Goal: Task Accomplishment & Management: Manage account settings

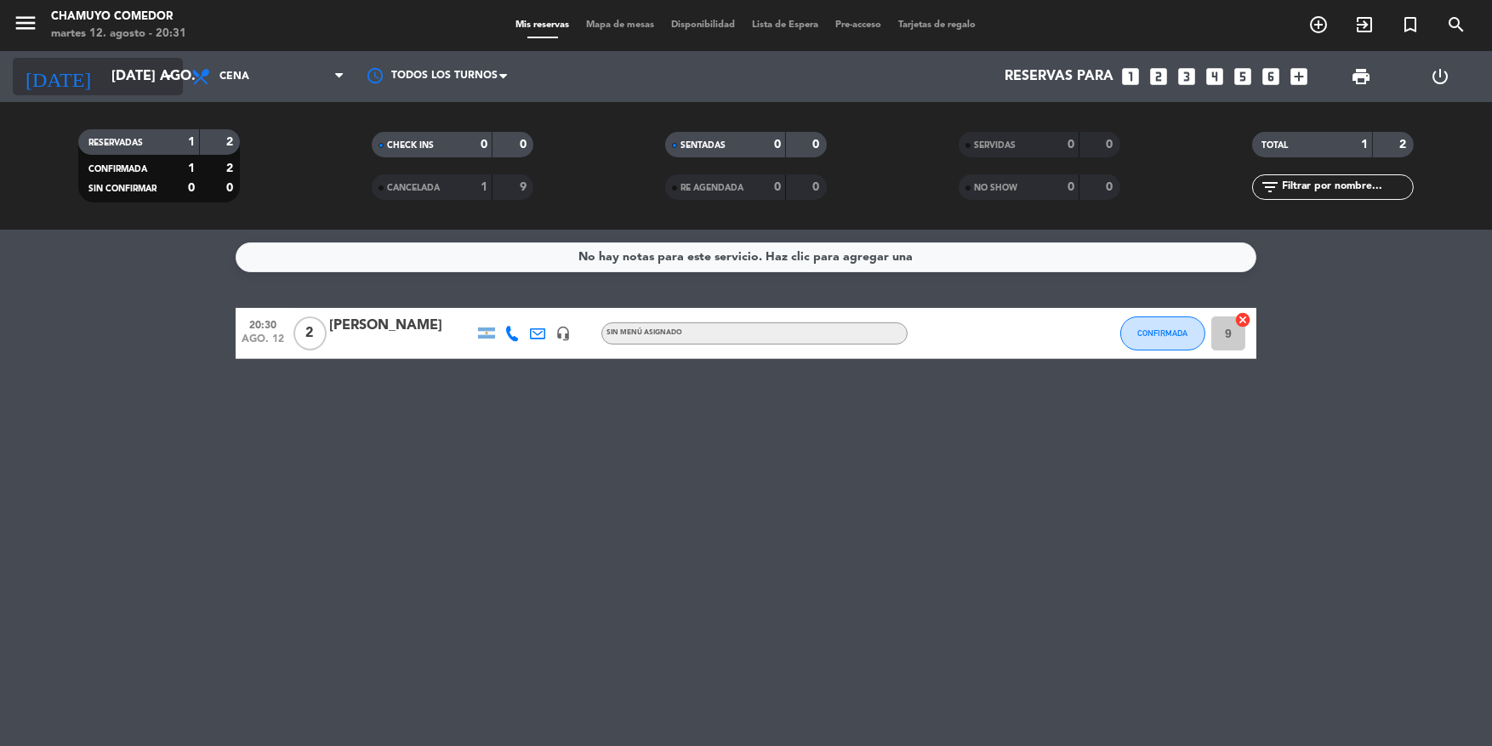
click at [165, 69] on icon "arrow_drop_down" at bounding box center [168, 76] width 20 height 20
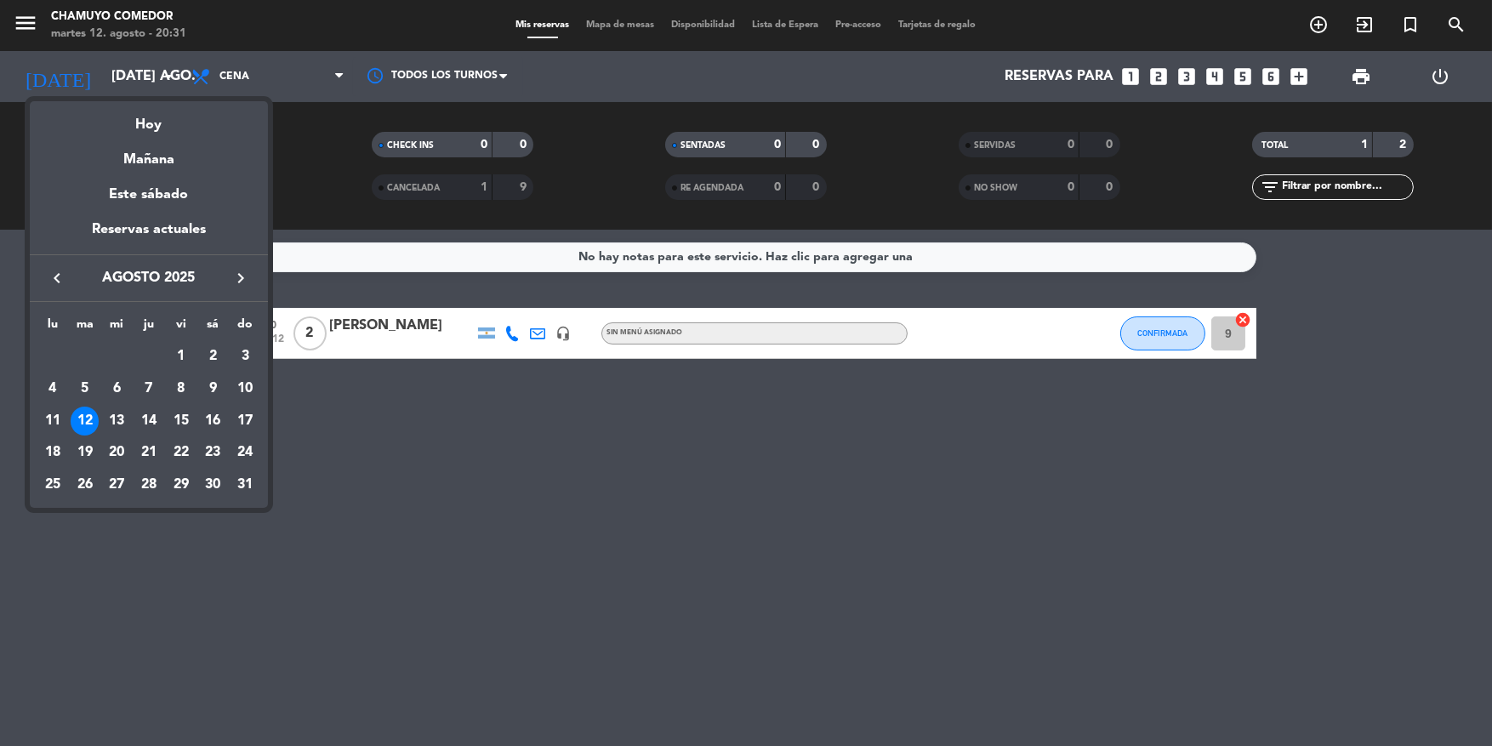
click at [474, 476] on div at bounding box center [746, 373] width 1492 height 746
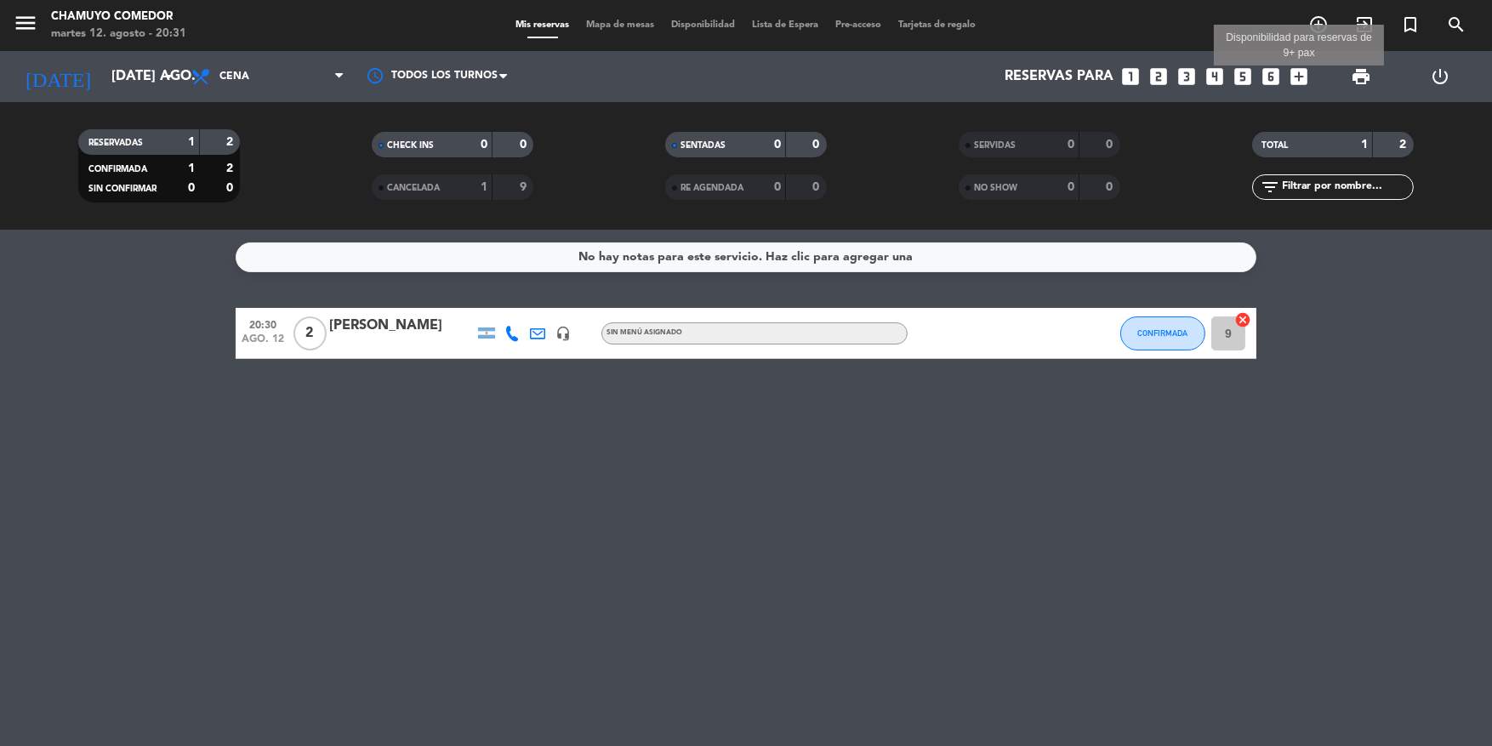
click at [1300, 66] on icon "add_box" at bounding box center [1298, 76] width 22 height 22
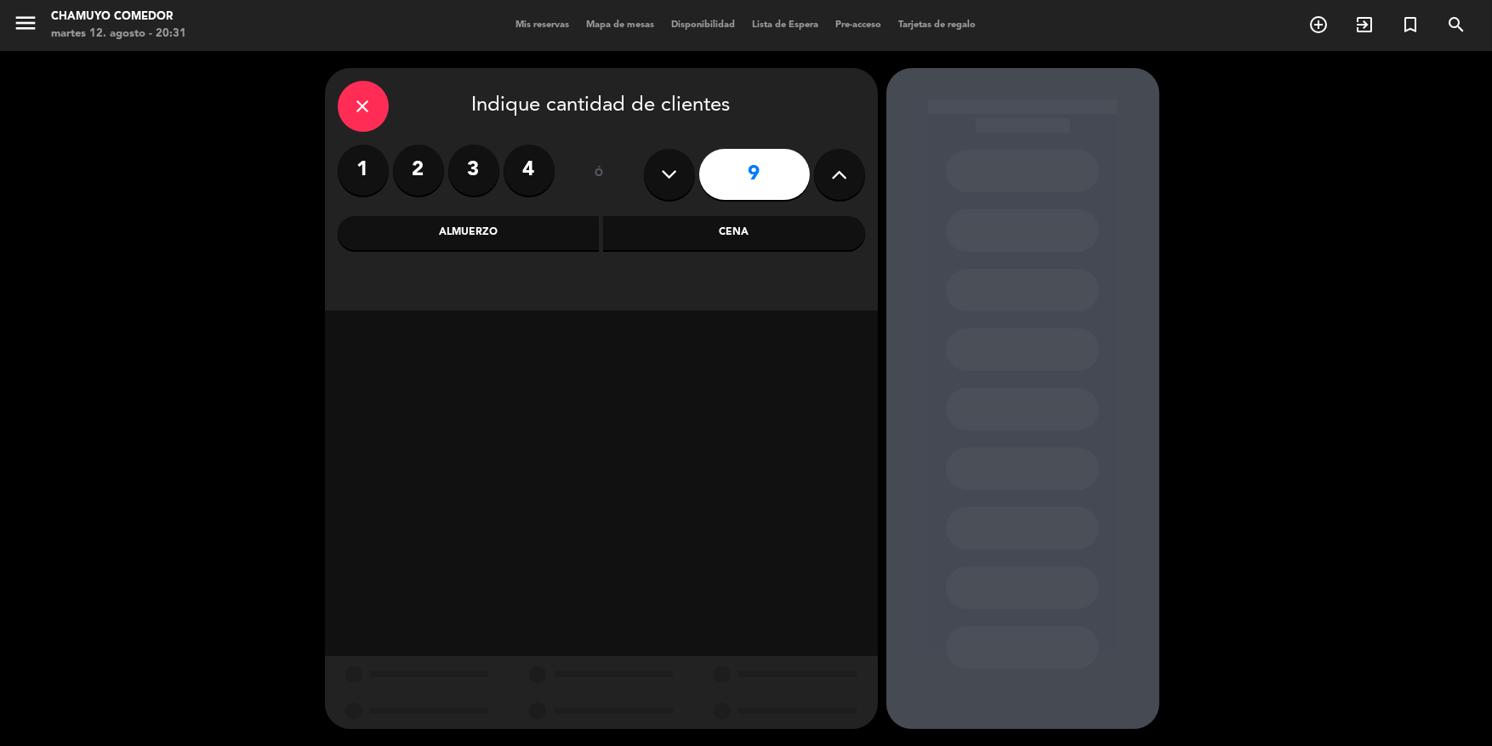
click at [516, 175] on label "4" at bounding box center [528, 170] width 51 height 51
click at [696, 239] on div "Cena" at bounding box center [734, 233] width 262 height 34
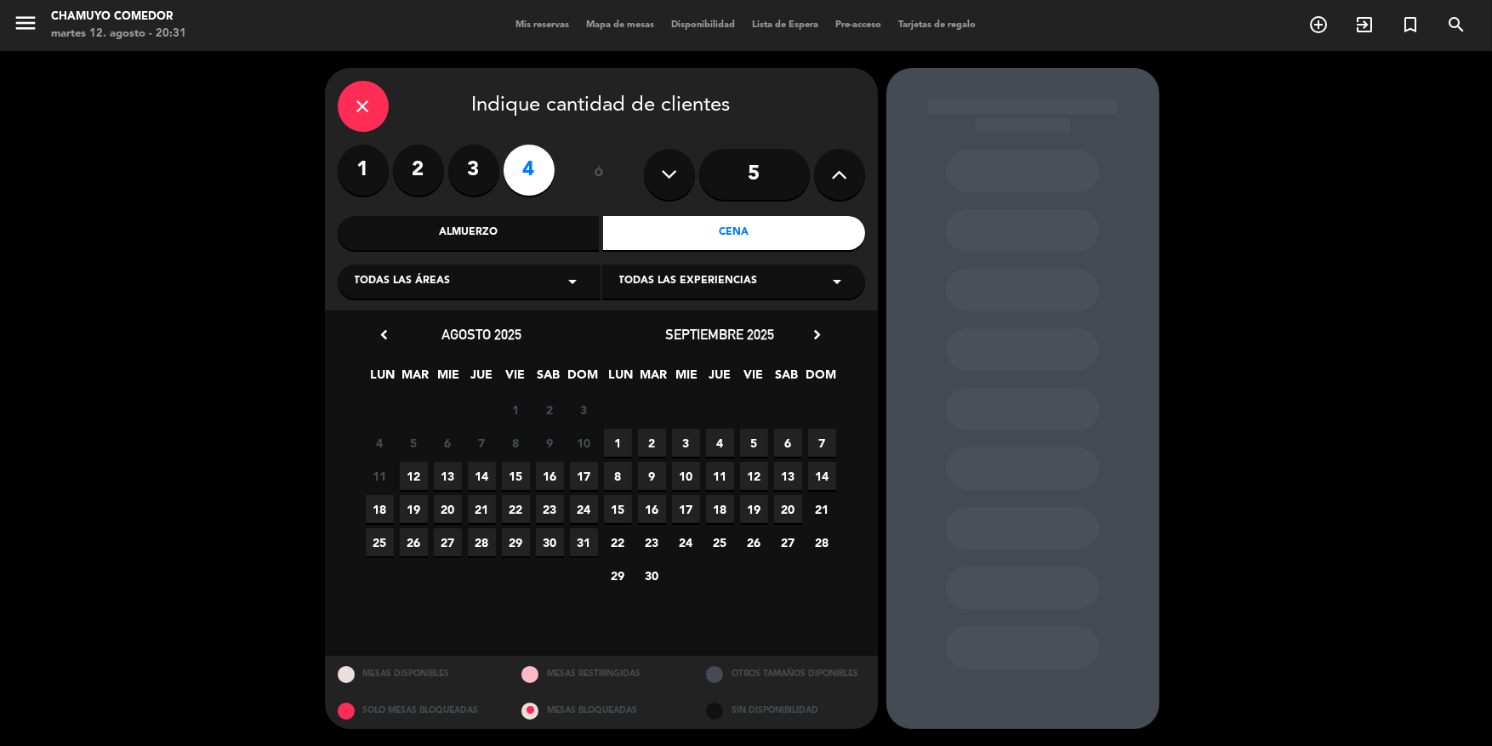
click at [446, 472] on span "13" at bounding box center [448, 476] width 28 height 28
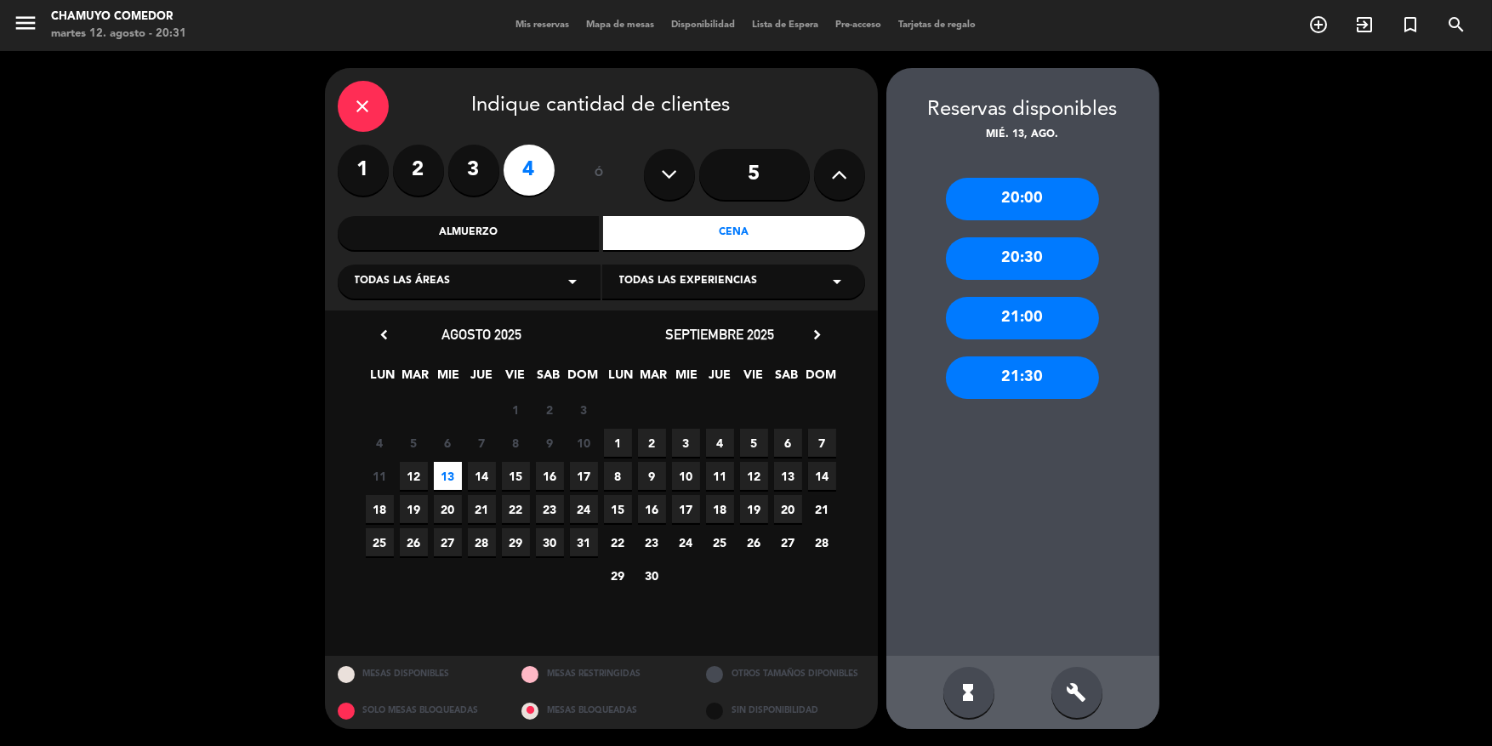
click at [1061, 385] on div "21:30" at bounding box center [1022, 377] width 153 height 43
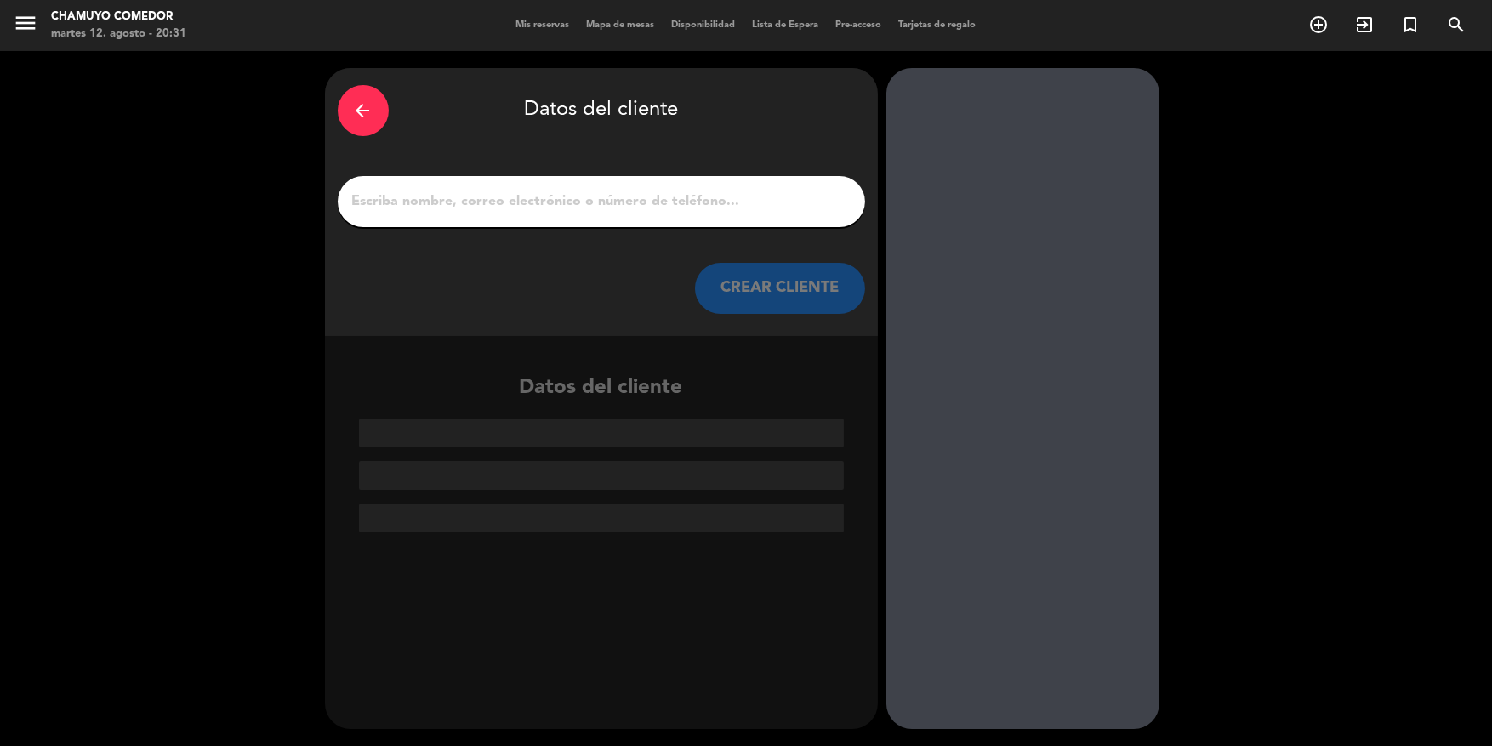
drag, startPoint x: 730, startPoint y: 184, endPoint x: 733, endPoint y: 198, distance: 14.9
click at [730, 190] on div at bounding box center [601, 201] width 527 height 51
click at [733, 198] on input "1" at bounding box center [601, 202] width 502 height 24
click at [758, 204] on input "1" at bounding box center [601, 202] width 502 height 24
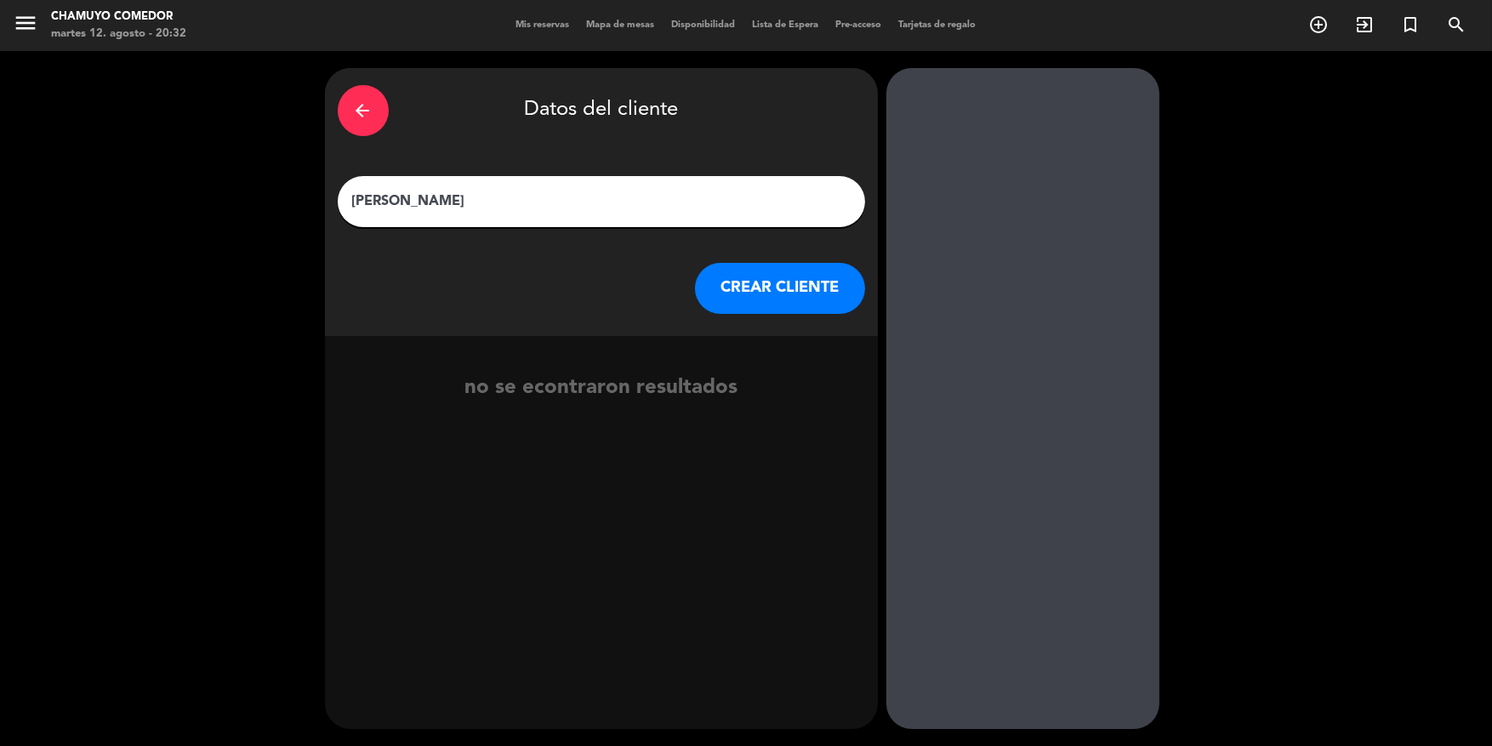
type input "[PERSON_NAME]"
click at [810, 287] on button "CREAR CLIENTE" at bounding box center [780, 288] width 170 height 51
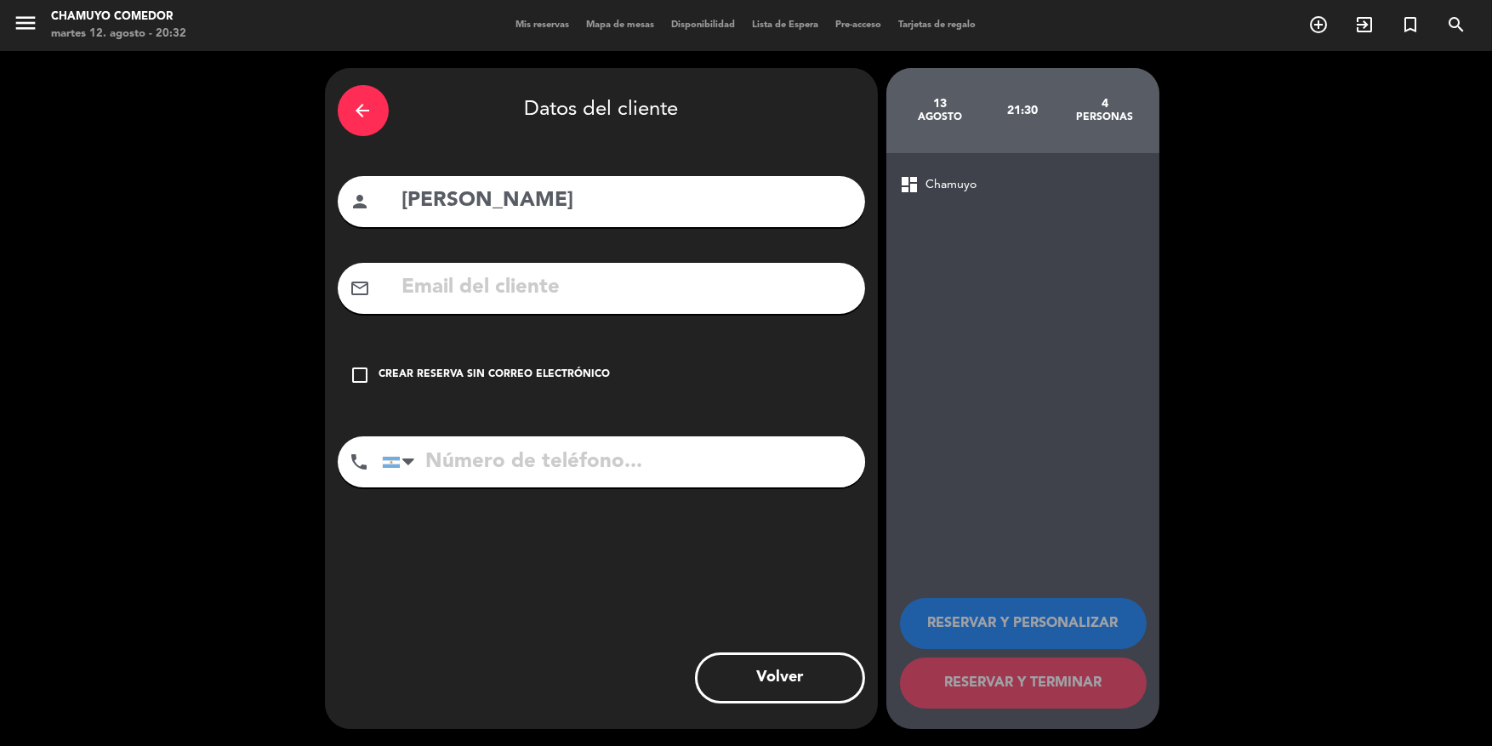
click at [645, 292] on input "text" at bounding box center [627, 287] width 452 height 35
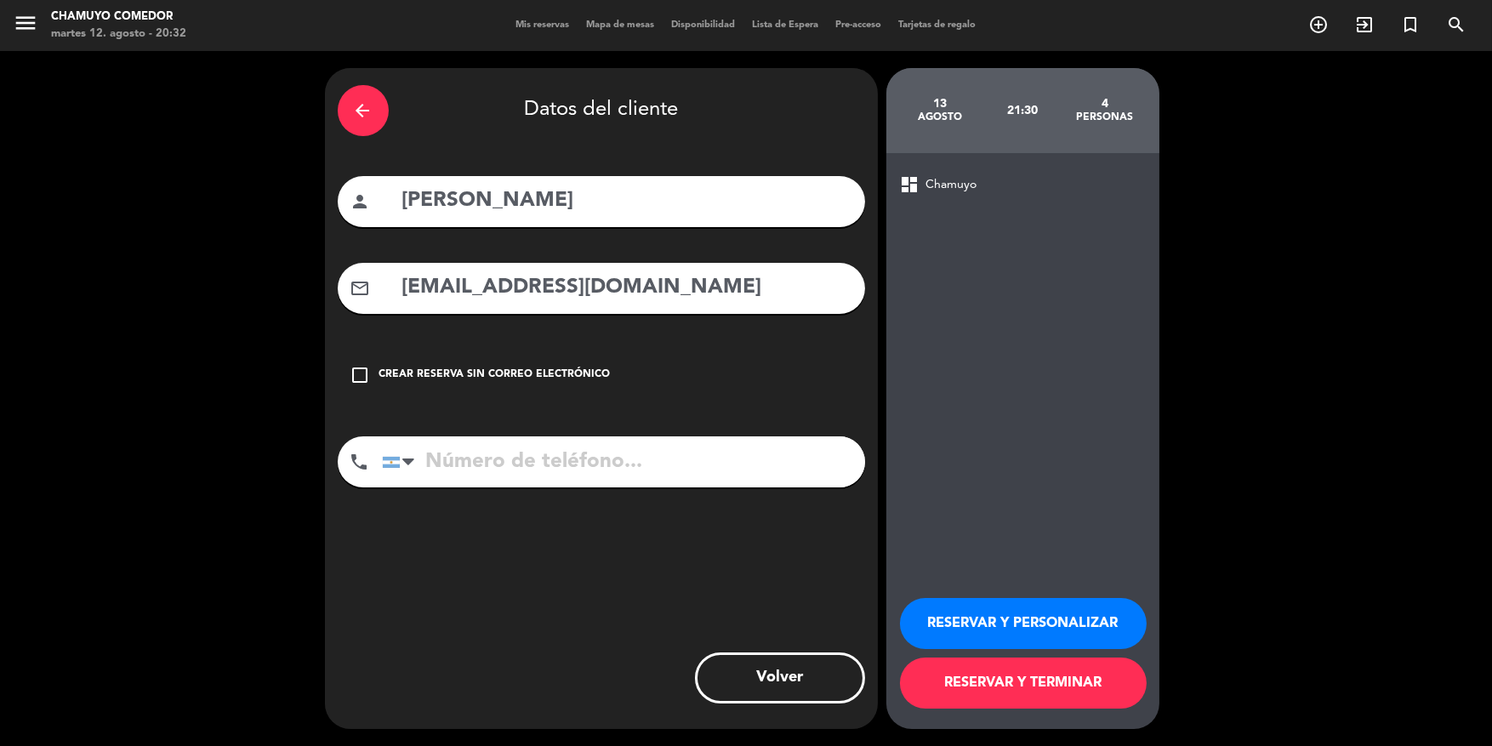
type input "[EMAIL_ADDRESS][DOMAIN_NAME]"
click at [656, 476] on input "tel" at bounding box center [623, 461] width 483 height 51
type input "3464441747"
click at [1057, 693] on button "RESERVAR Y TERMINAR" at bounding box center [1023, 682] width 247 height 51
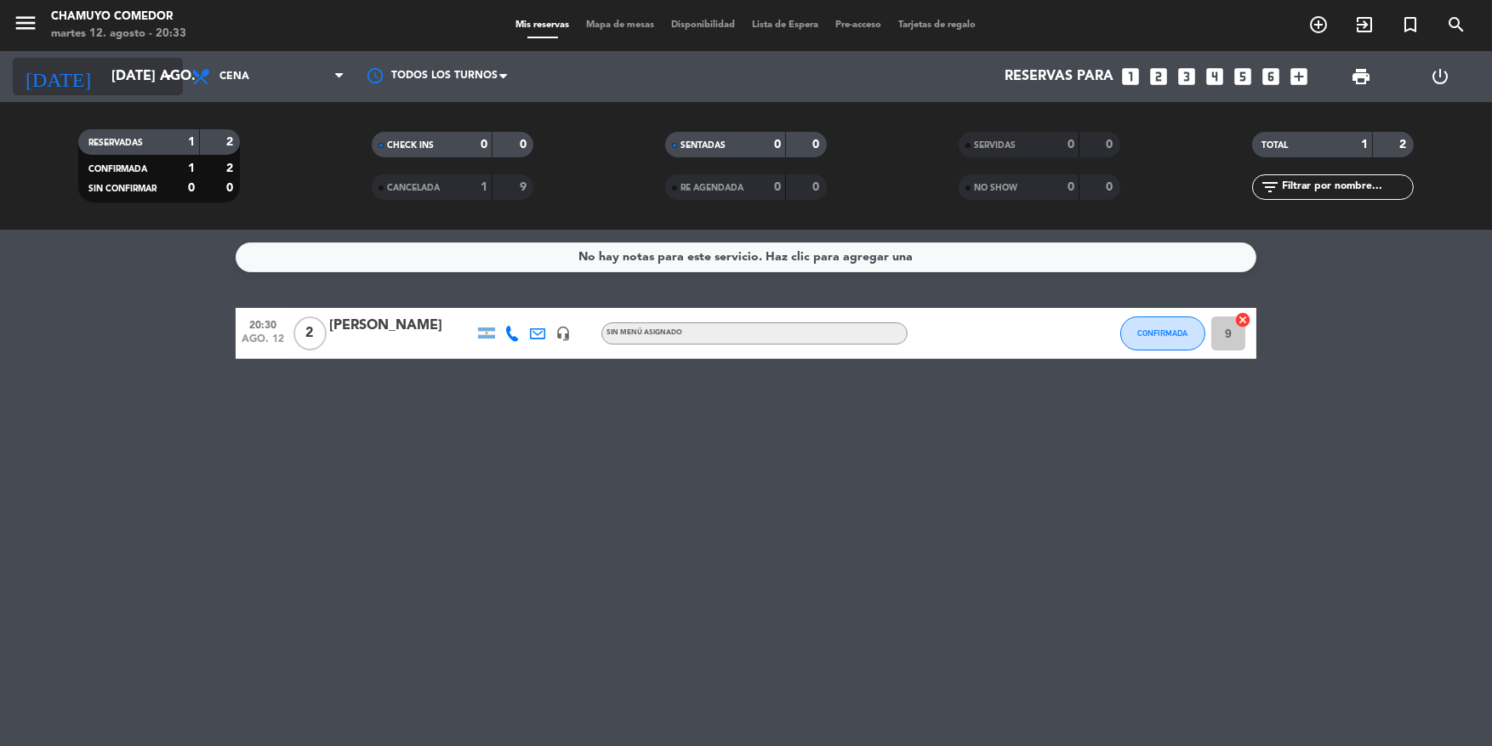
click at [164, 73] on icon "arrow_drop_down" at bounding box center [168, 76] width 20 height 20
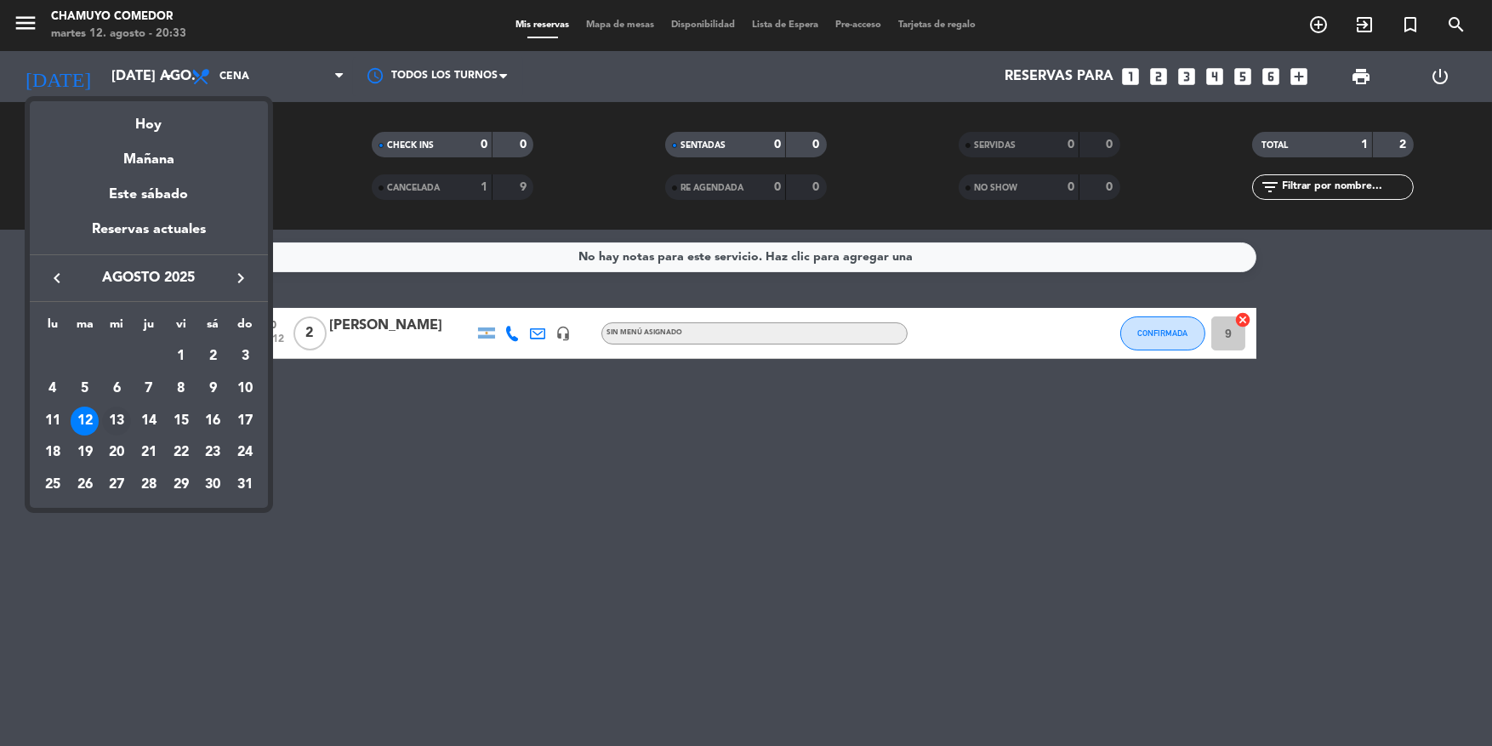
click at [109, 418] on div "13" at bounding box center [116, 420] width 29 height 29
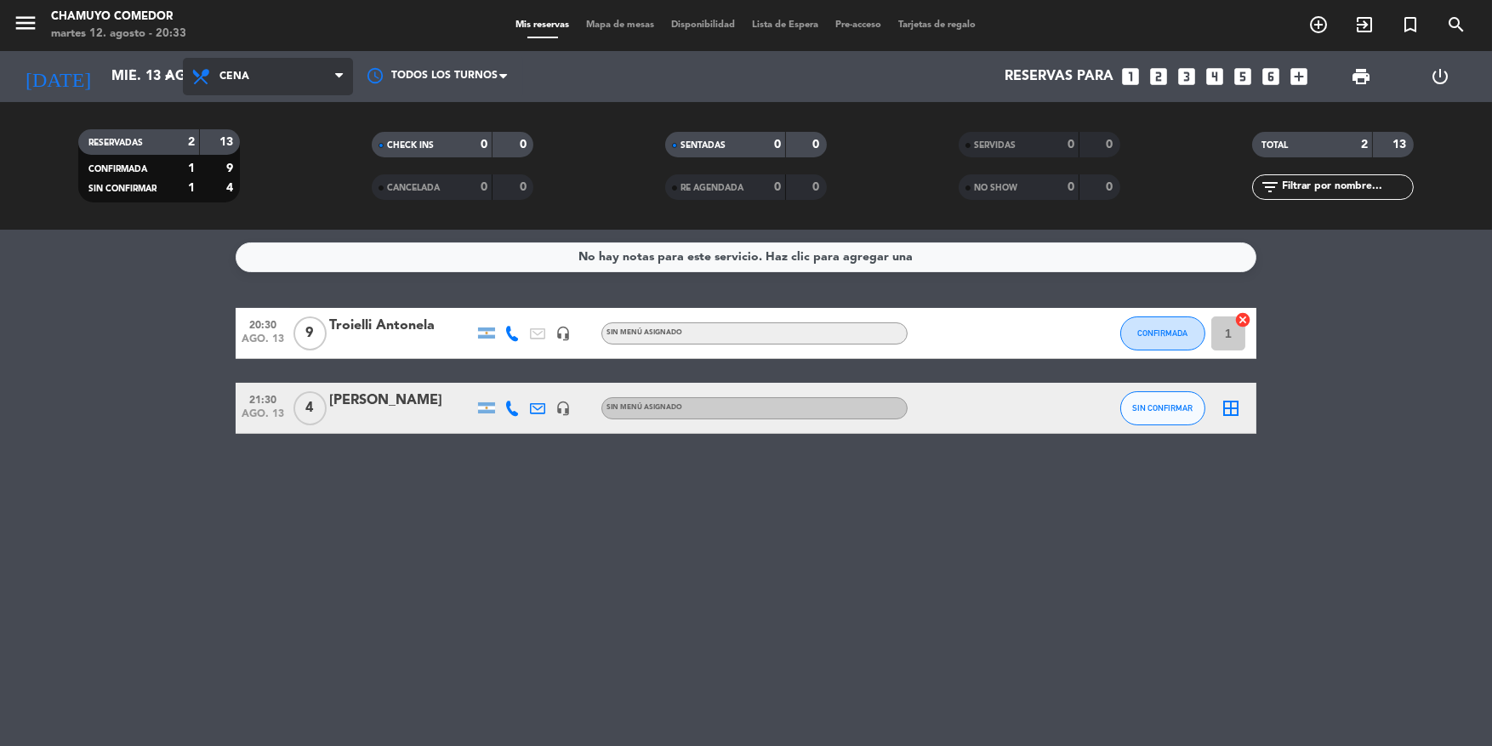
click at [341, 82] on icon at bounding box center [339, 77] width 8 height 14
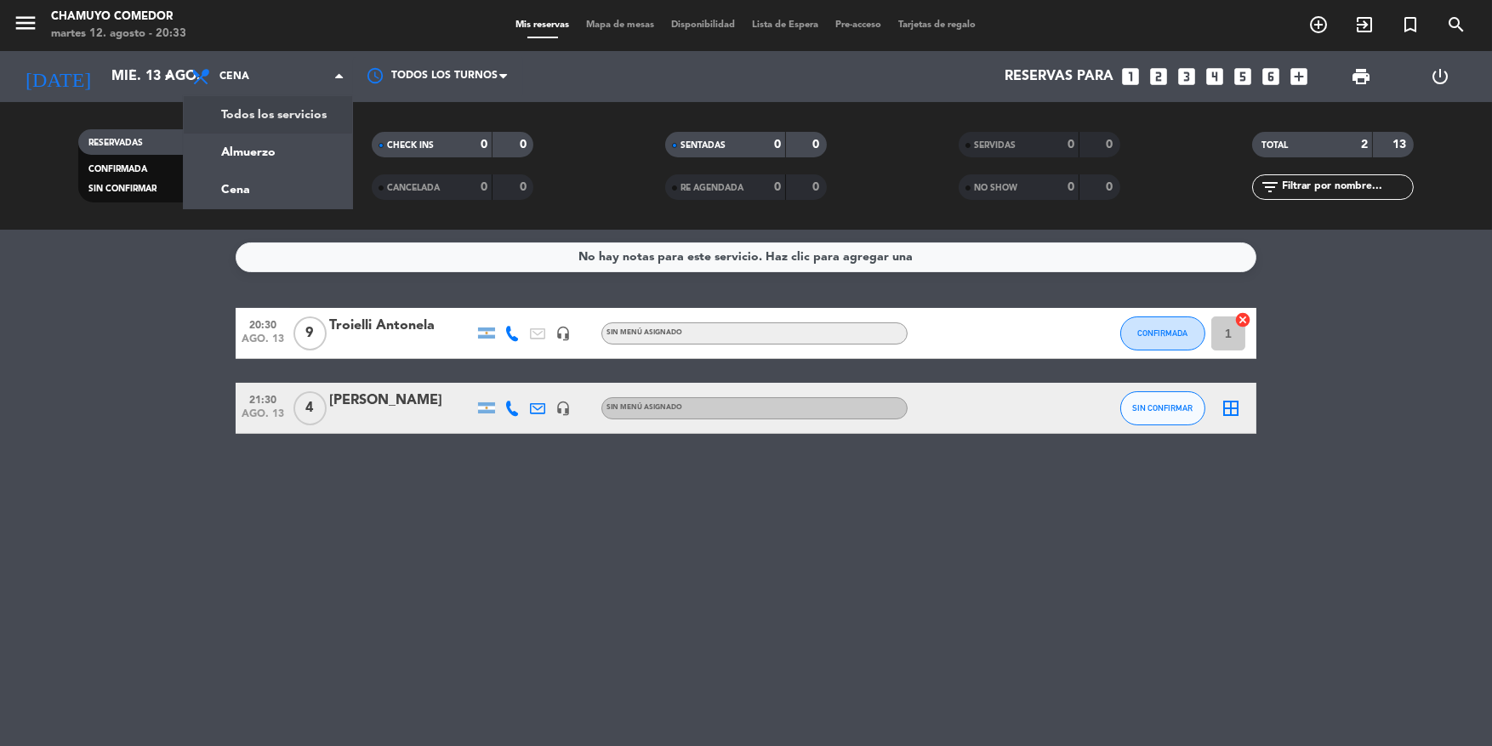
click at [207, 306] on div "No hay notas para este servicio. Haz clic para agregar una 20:30 ago. 13 9 Troi…" at bounding box center [746, 488] width 1492 height 516
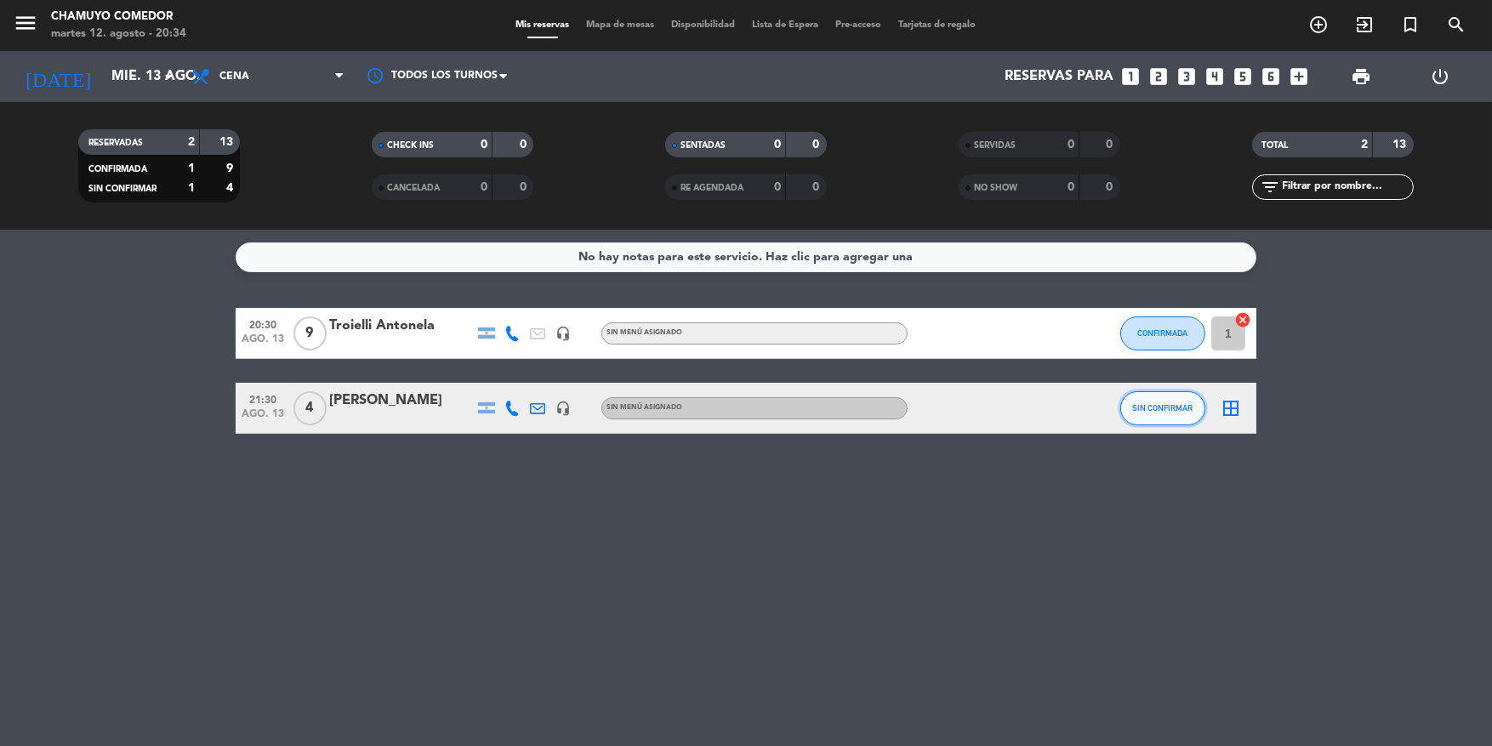
click at [1168, 412] on button "SIN CONFIRMAR" at bounding box center [1162, 408] width 85 height 34
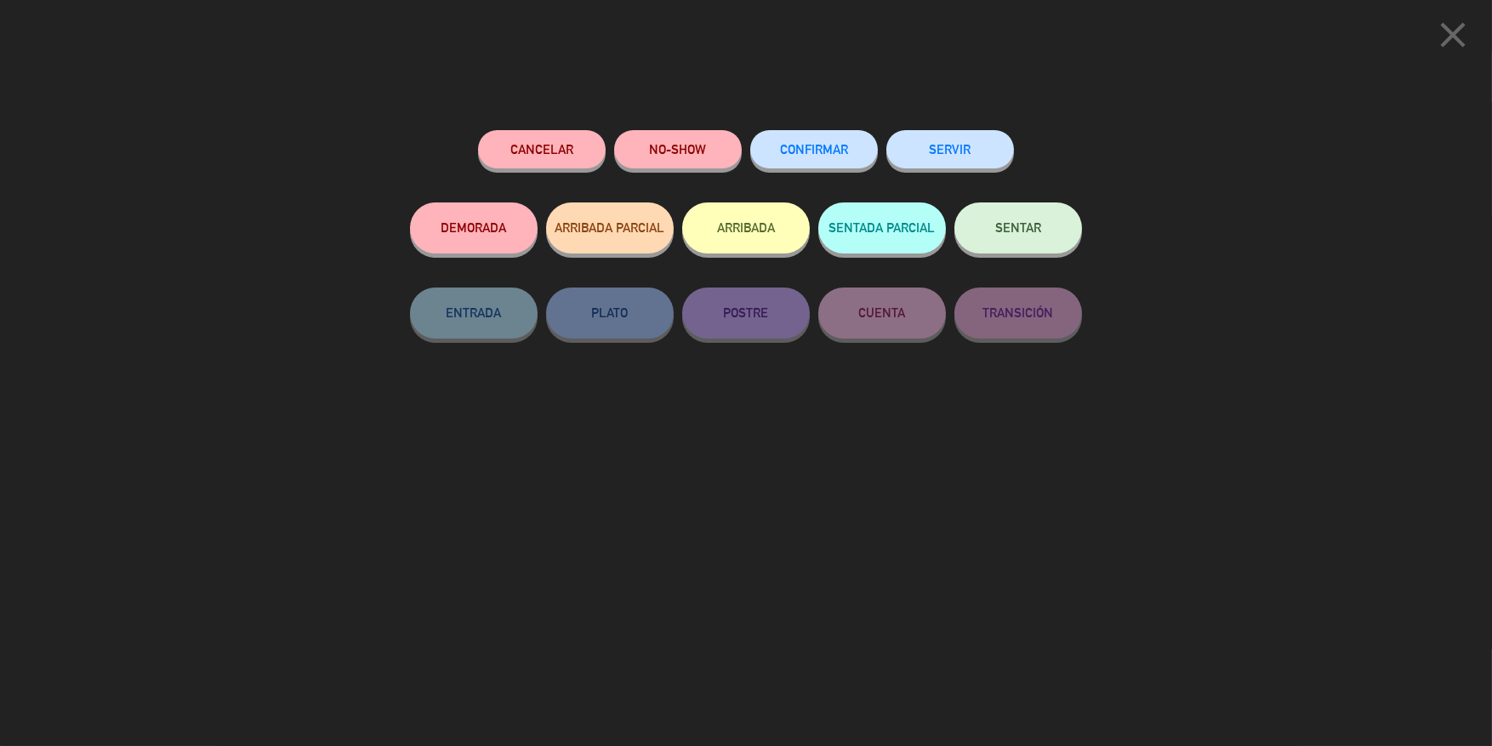
click at [830, 163] on button "CONFIRMAR" at bounding box center [814, 149] width 128 height 38
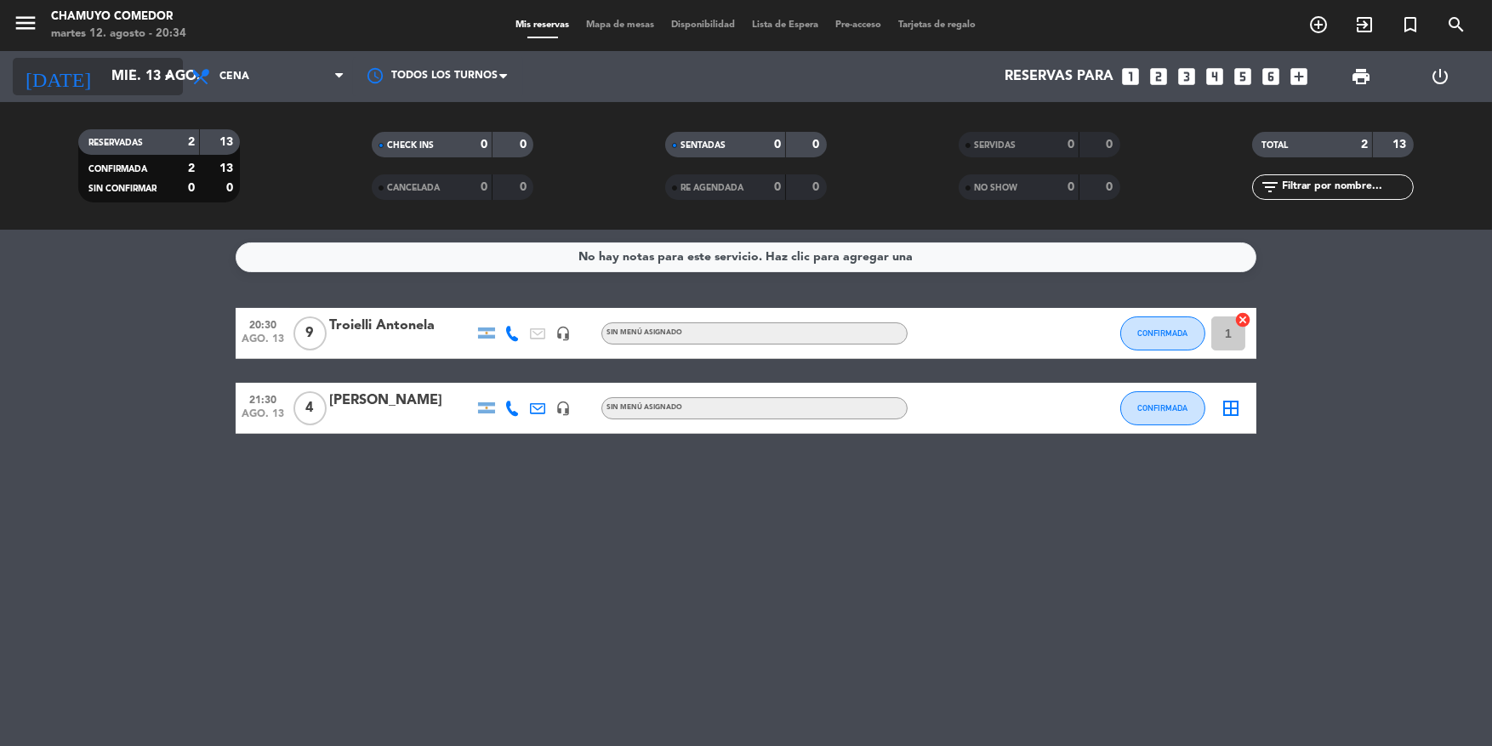
click at [168, 71] on icon "arrow_drop_down" at bounding box center [168, 76] width 20 height 20
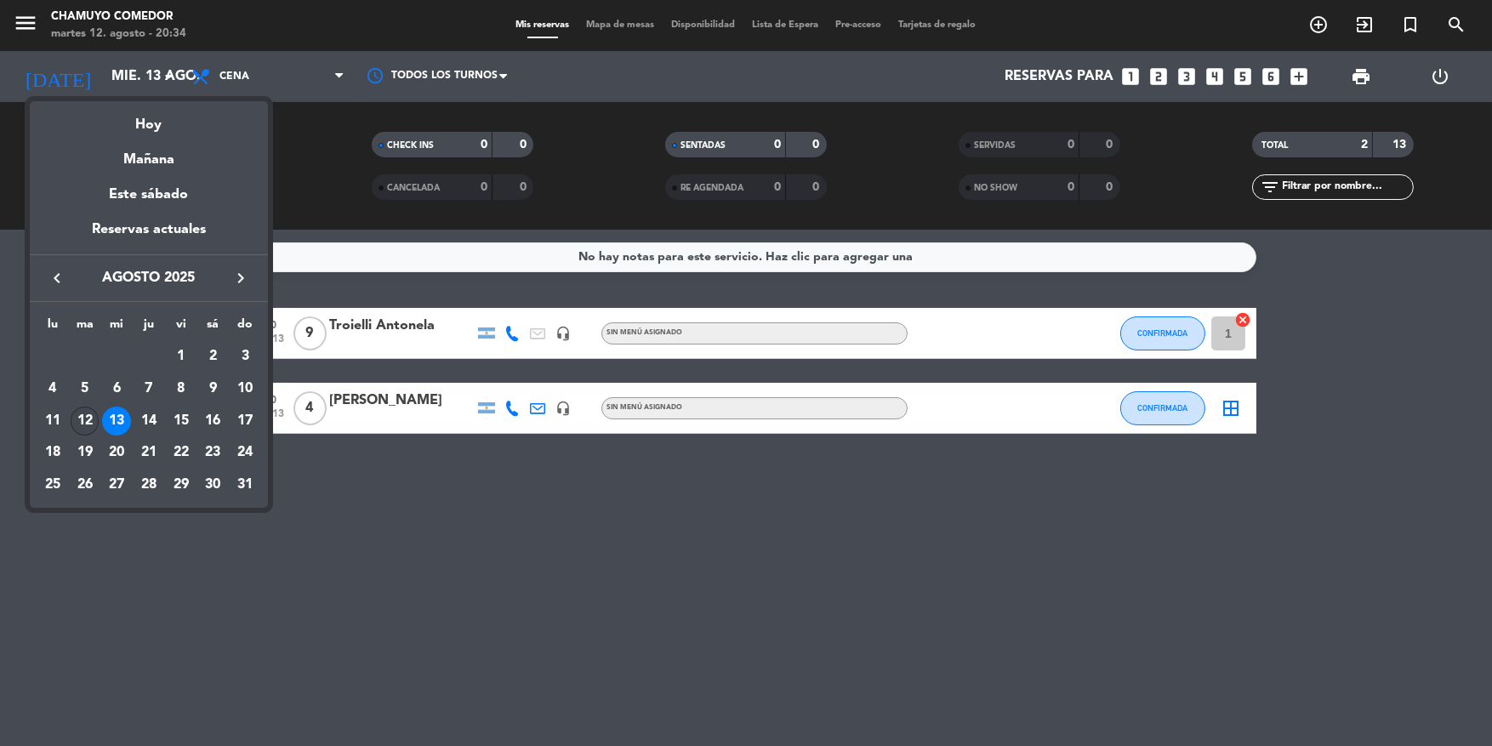
click at [86, 418] on div "12" at bounding box center [85, 420] width 29 height 29
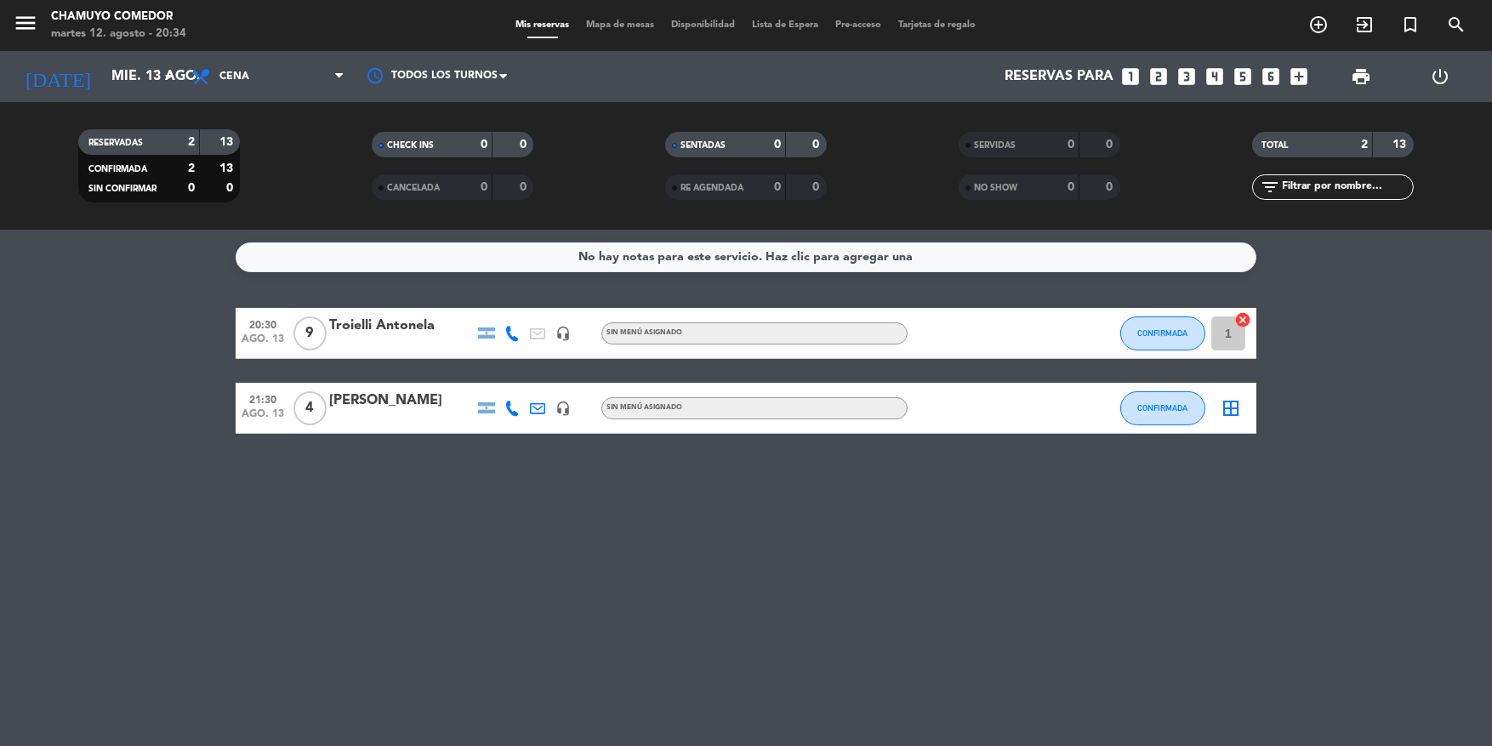
type input "[DATE] ago."
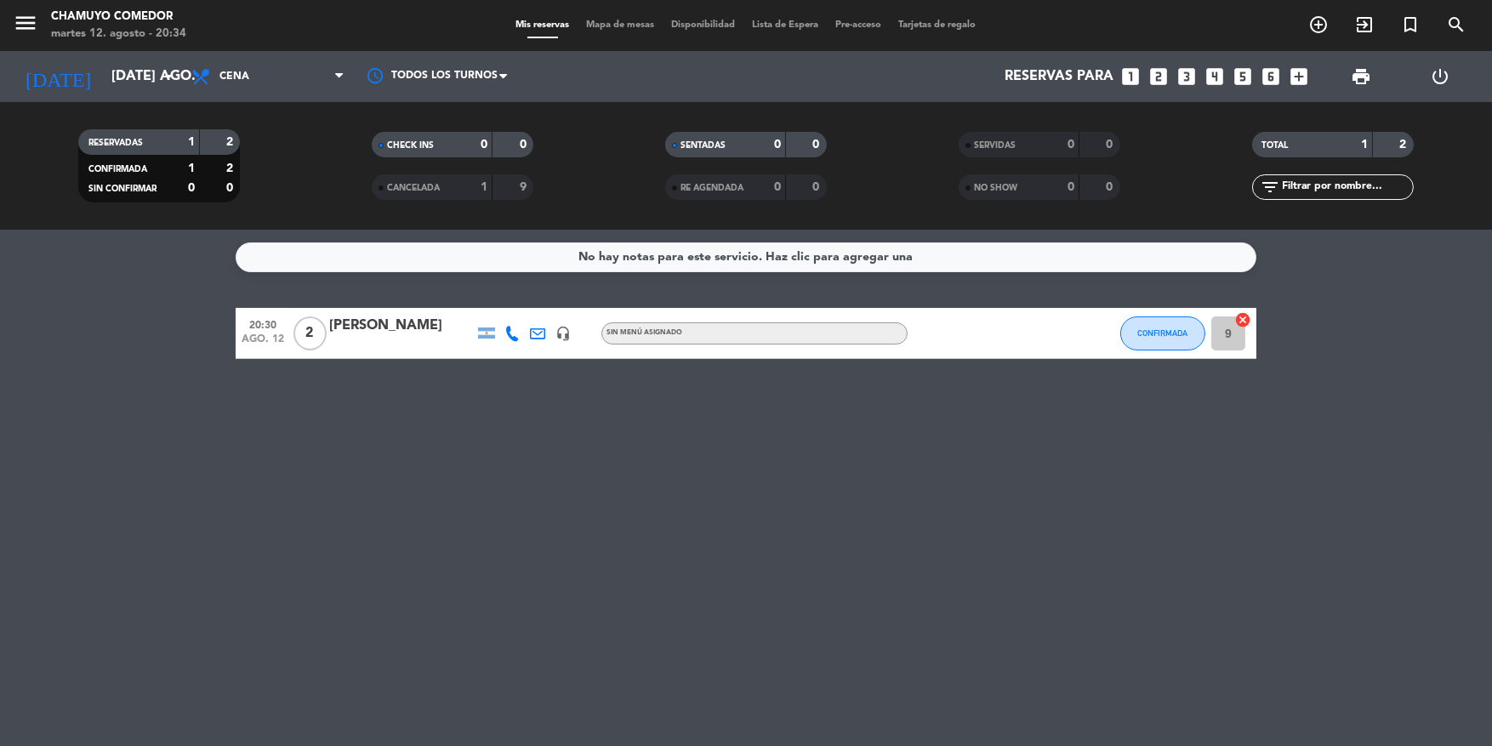
click at [1246, 323] on icon "cancel" at bounding box center [1242, 319] width 17 height 17
click at [1230, 333] on icon "border_all" at bounding box center [1230, 333] width 20 height 20
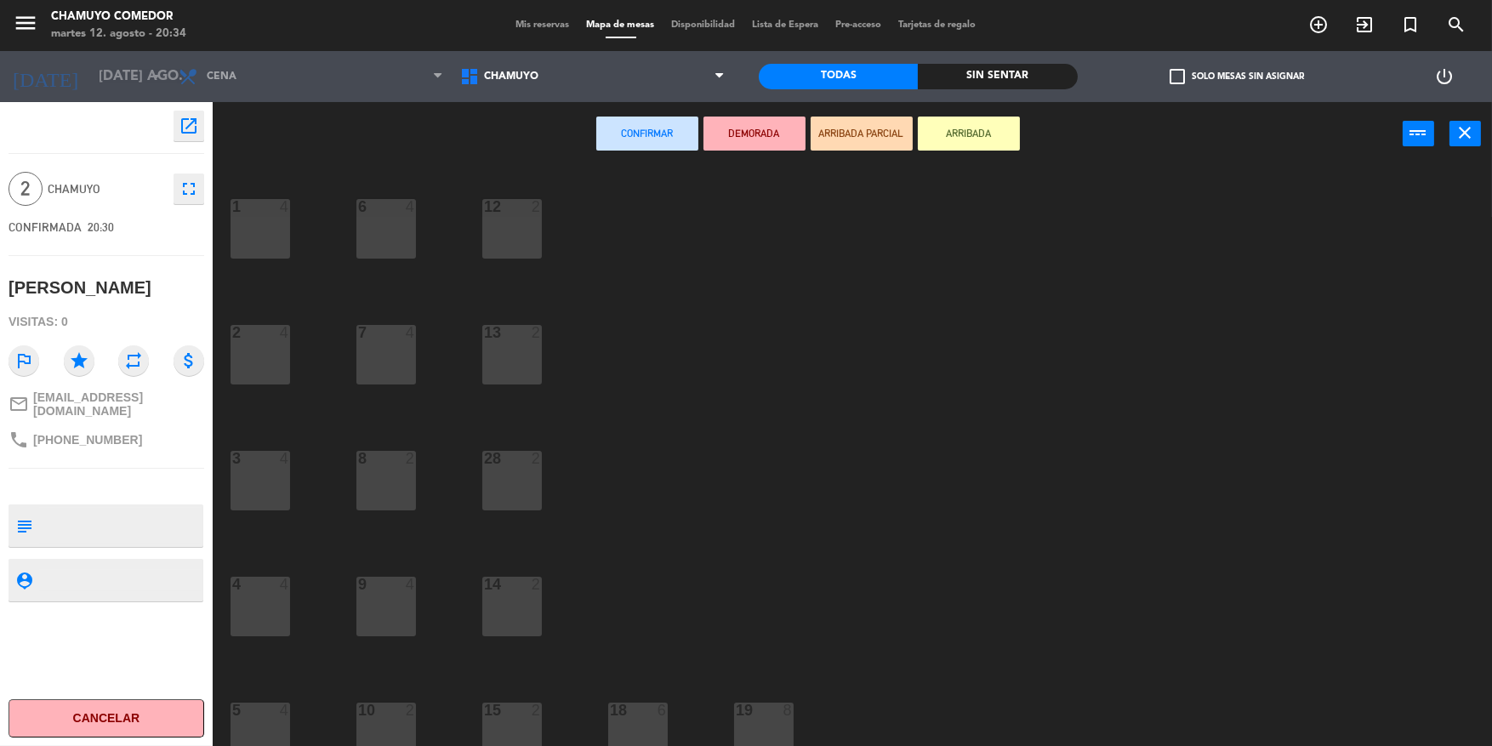
click at [279, 616] on div "4 4" at bounding box center [260, 607] width 60 height 60
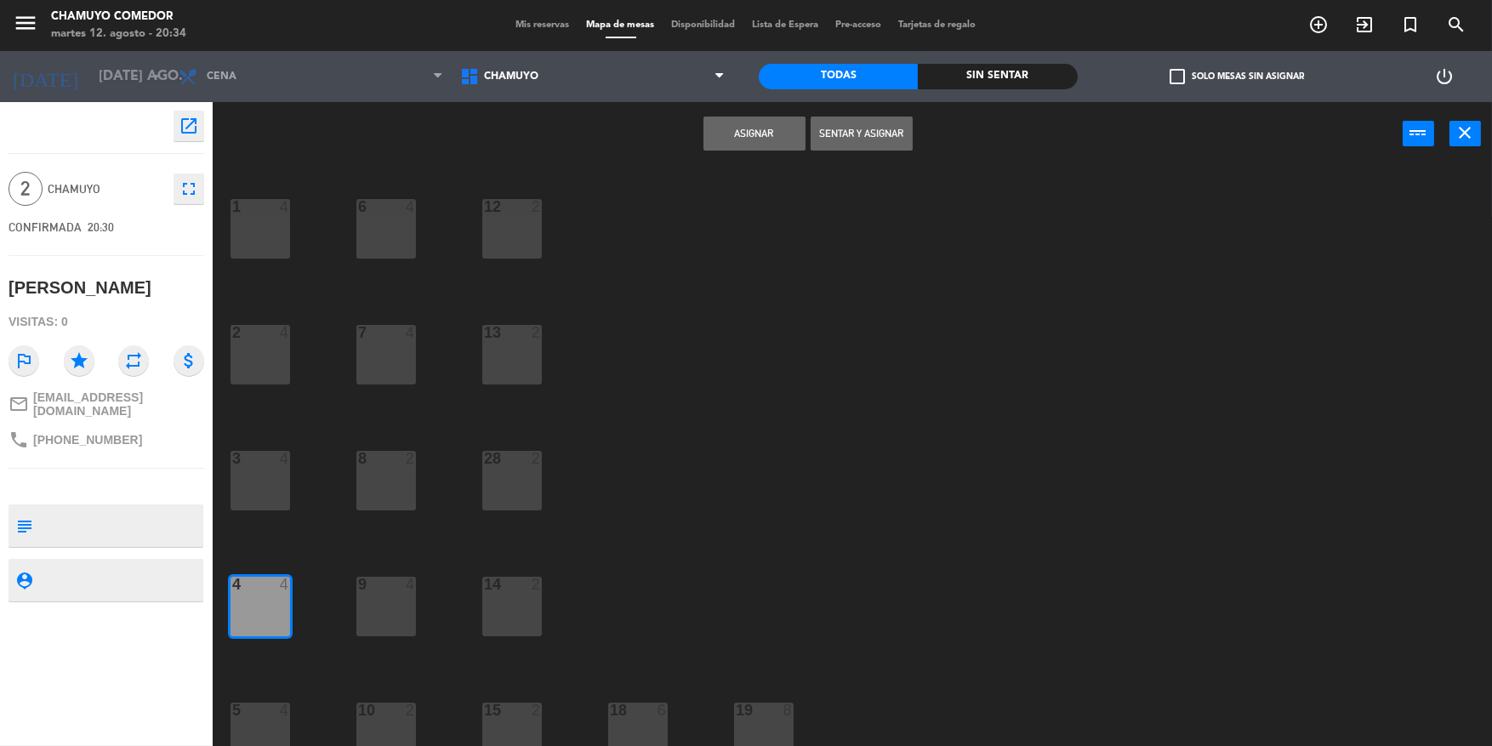
click at [748, 123] on button "Asignar" at bounding box center [754, 133] width 102 height 34
